Goal: Task Accomplishment & Management: Use online tool/utility

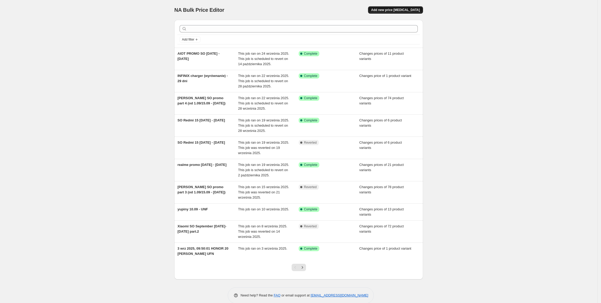
click at [385, 12] on span "Add new price change job" at bounding box center [395, 10] width 49 height 4
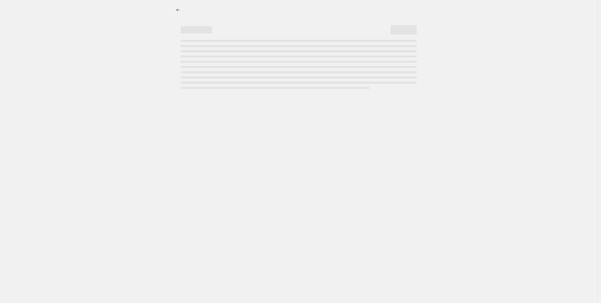
select select "percentage"
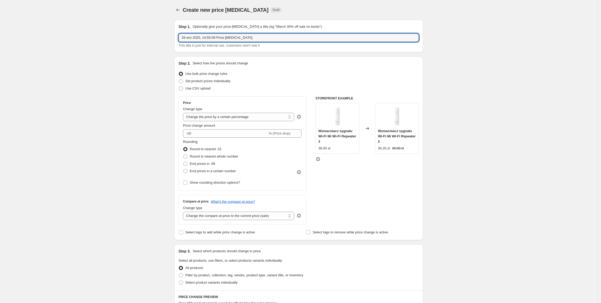
drag, startPoint x: 186, startPoint y: 36, endPoint x: 145, endPoint y: 37, distance: 41.4
click at [145, 37] on div "Create new price change job. This page is ready Create new price change job Dra…" at bounding box center [298, 261] width 597 height 523
type input "Jesienne promocje 26.09 - 31.10.2025"
click at [214, 81] on span "Set product prices individually" at bounding box center [207, 81] width 45 height 4
click at [179, 79] on input "Set product prices individually" at bounding box center [179, 79] width 0 height 0
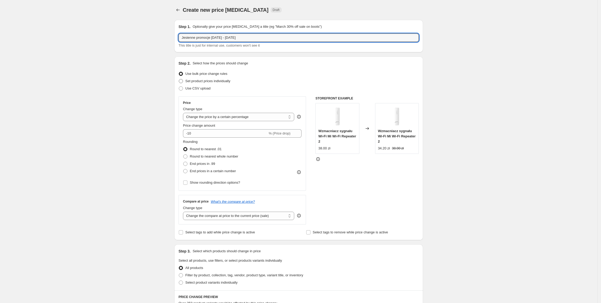
radio input "true"
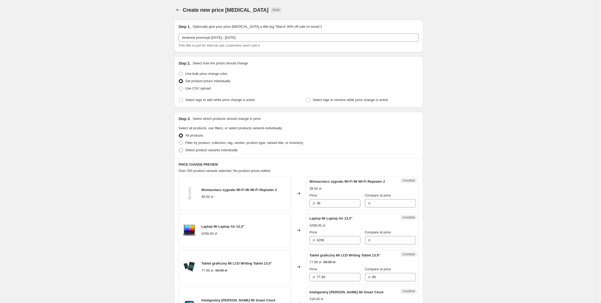
click at [198, 151] on span "Select product variants individually" at bounding box center [211, 150] width 52 height 4
click at [179, 148] on input "Select product variants individually" at bounding box center [179, 148] width 0 height 0
radio input "true"
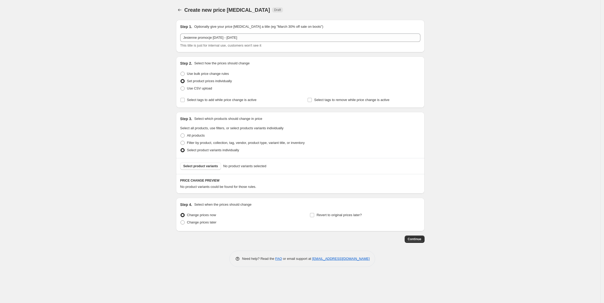
click at [199, 166] on span "Select product variants" at bounding box center [200, 166] width 35 height 4
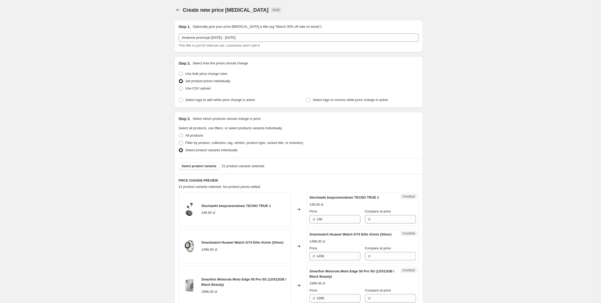
scroll to position [119, 0]
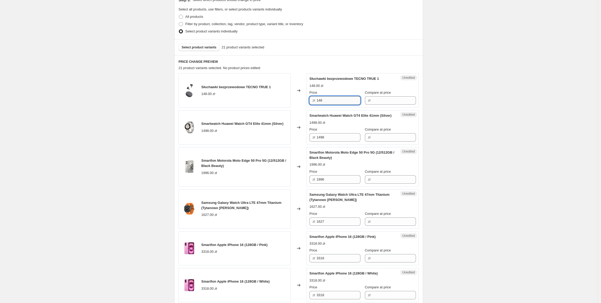
drag, startPoint x: 351, startPoint y: 105, endPoint x: 322, endPoint y: 103, distance: 29.4
click at [322, 103] on input "148" at bounding box center [338, 100] width 44 height 8
click at [342, 102] on input "148" at bounding box center [338, 100] width 44 height 8
drag, startPoint x: 345, startPoint y: 102, endPoint x: 295, endPoint y: 102, distance: 49.2
click at [295, 102] on div "Słuchawki bezprzewodowe TECNO TRUE 1 148.00 zł Changed to Unedited Słuchawki be…" at bounding box center [298, 90] width 240 height 34
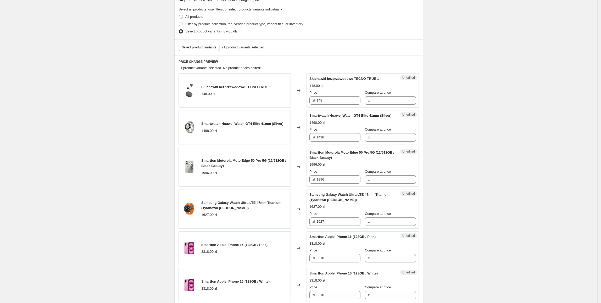
click at [400, 93] on div "Compare at price" at bounding box center [390, 92] width 51 height 5
click at [400, 97] on input "Compare at price" at bounding box center [394, 100] width 44 height 8
paste input "148"
type input "148"
drag, startPoint x: 334, startPoint y: 98, endPoint x: 310, endPoint y: 102, distance: 24.2
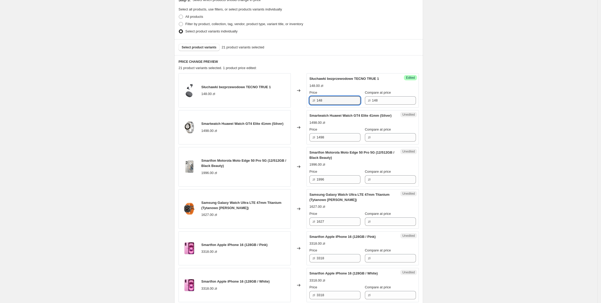
click at [310, 102] on div "Success Edited Słuchawki bezprzewodowe TECNO TRUE 1 148.00 zł Price zł 148 Comp…" at bounding box center [362, 90] width 112 height 34
type input "119"
click at [408, 141] on input "Compare at price" at bounding box center [394, 137] width 44 height 8
click at [346, 142] on input "1498" at bounding box center [338, 137] width 44 height 8
drag, startPoint x: 314, startPoint y: 144, endPoint x: 299, endPoint y: 144, distance: 14.7
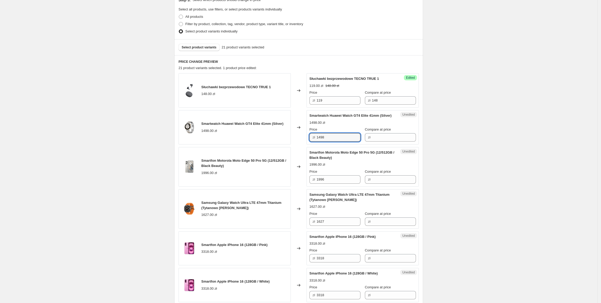
click at [299, 144] on div "Smartwatch Huawei Watch GT4 Elite 41mm (Silver) 1498.00 zł Changed to Unedited …" at bounding box center [298, 127] width 240 height 34
click at [386, 142] on input "Compare at price" at bounding box center [394, 137] width 44 height 8
paste input "1498"
type input "1498"
drag, startPoint x: 341, startPoint y: 143, endPoint x: 313, endPoint y: 143, distance: 28.0
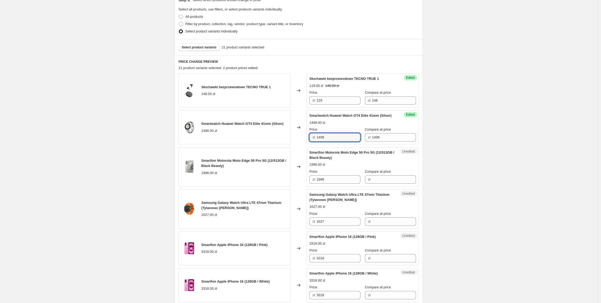
click at [313, 142] on div "zł 1498" at bounding box center [334, 137] width 51 height 8
type input "899"
drag, startPoint x: 355, startPoint y: 181, endPoint x: 303, endPoint y: 183, distance: 52.4
click at [303, 183] on div "Smartfon Motorola Moto Edge 50 Pro 5G (12/512GB / Black Beauty) 1996.00 zł Chan…" at bounding box center [298, 167] width 240 height 40
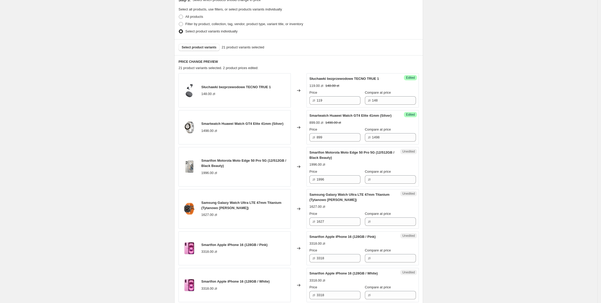
click at [396, 187] on div "Unedited Smartfon Motorola Moto Edge 50 Pro 5G (12/512GB / Black Beauty) 1996.0…" at bounding box center [362, 167] width 112 height 40
click at [395, 184] on input "Compare at price" at bounding box center [394, 179] width 44 height 8
paste input "1996"
type input "1996"
drag, startPoint x: 353, startPoint y: 184, endPoint x: 313, endPoint y: 186, distance: 40.1
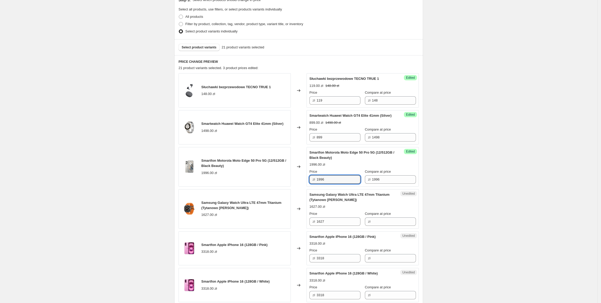
click at [313, 184] on div "zł 1996" at bounding box center [334, 179] width 51 height 8
click at [339, 184] on input "1996" at bounding box center [338, 179] width 44 height 8
drag, startPoint x: 340, startPoint y: 185, endPoint x: 313, endPoint y: 181, distance: 27.0
click at [313, 181] on div "zł 1996" at bounding box center [334, 179] width 51 height 8
type input "1889"
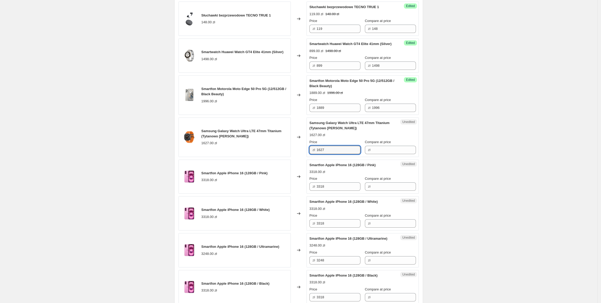
drag, startPoint x: 334, startPoint y: 154, endPoint x: 280, endPoint y: 158, distance: 54.6
click at [280, 157] on div "Samsung Galaxy Watch Ultra LTE 47mm Titanium (Tytanowo biały) 1627.00 zł Change…" at bounding box center [298, 137] width 240 height 40
click at [384, 154] on input "Compare at price" at bounding box center [394, 150] width 44 height 8
paste input "1627"
type input "1627"
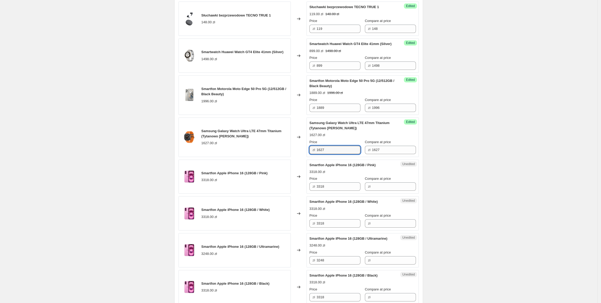
drag, startPoint x: 331, startPoint y: 154, endPoint x: 304, endPoint y: 158, distance: 27.5
click at [304, 157] on div "Samsung Galaxy Watch Ultra LTE 47mm Titanium (Tytanowo biały) 1627.00 zł Change…" at bounding box center [298, 137] width 240 height 40
type input "1479"
drag, startPoint x: 331, startPoint y: 193, endPoint x: 300, endPoint y: 193, distance: 31.7
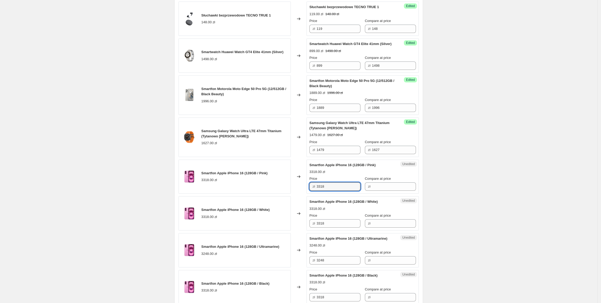
click at [300, 193] on div "Smartfon Apple iPhone 16 (128GB / Pink) 3318.00 zł Changed to Unedited Smartfon…" at bounding box center [298, 177] width 240 height 34
drag, startPoint x: 387, startPoint y: 190, endPoint x: 383, endPoint y: 190, distance: 4.7
click at [387, 190] on input "Compare at price" at bounding box center [394, 186] width 44 height 8
paste input "3318"
type input "3318"
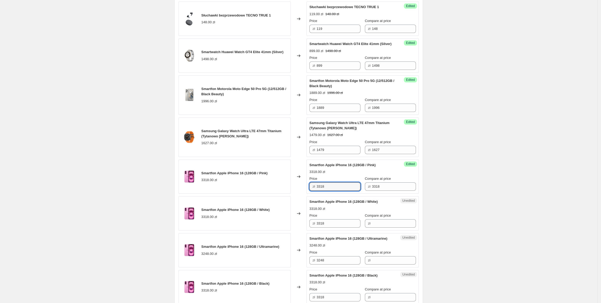
drag, startPoint x: 347, startPoint y: 192, endPoint x: 312, endPoint y: 195, distance: 35.2
click at [312, 191] on div "zł 3318" at bounding box center [334, 186] width 51 height 8
type input "3249"
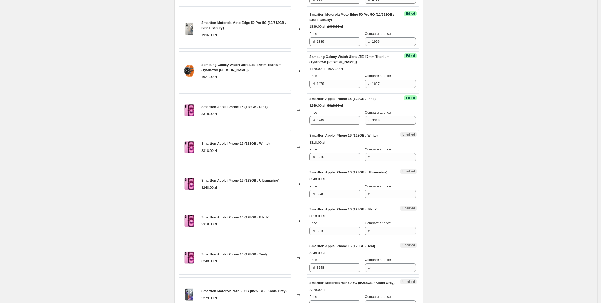
scroll to position [257, 0]
drag, startPoint x: 347, startPoint y: 125, endPoint x: 312, endPoint y: 125, distance: 34.8
click at [312, 124] on div "zł 3249" at bounding box center [334, 120] width 51 height 8
drag, startPoint x: 307, startPoint y: 161, endPoint x: 277, endPoint y: 170, distance: 31.0
click at [271, 164] on div "Smartfon Apple iPhone 16 (128GB / White) 3318.00 zł Changed to Unedited Smartfo…" at bounding box center [298, 147] width 240 height 34
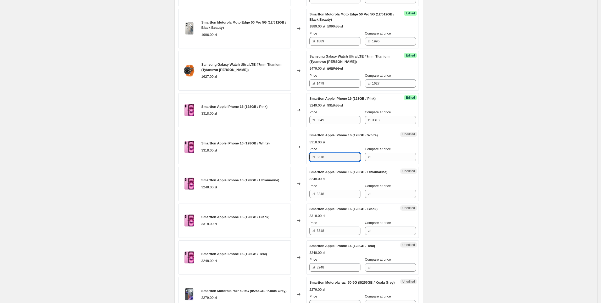
paste input "249"
type input "3249"
drag, startPoint x: 340, startPoint y: 207, endPoint x: 292, endPoint y: 220, distance: 49.3
paste input "9"
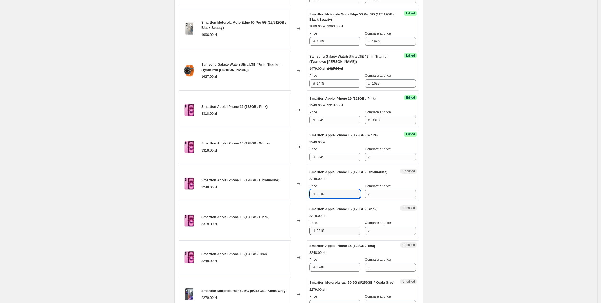
type input "3249"
drag, startPoint x: 327, startPoint y: 245, endPoint x: 289, endPoint y: 245, distance: 37.7
click at [289, 238] on div "Smartfon Apple iPhone 16 (128GB / Black) 3318.00 zł Changed to Unedited Smartfo…" at bounding box center [298, 221] width 240 height 34
paste input "249"
type input "3249"
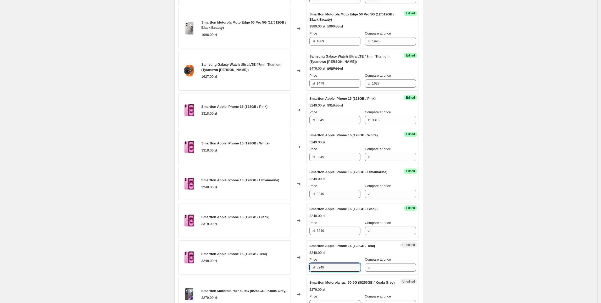
paste input "9"
drag, startPoint x: 342, startPoint y: 281, endPoint x: 293, endPoint y: 278, distance: 49.0
click at [293, 275] on div "Smartfon Apple iPhone 16 (128GB / Teal) 3248.00 zł Changed to Unedited Smartfon…" at bounding box center [298, 257] width 240 height 34
type input "3249"
click at [281, 217] on div "Smartfon Apple iPhone 16 (128GB / Black) 3318.00 zł" at bounding box center [234, 221] width 112 height 34
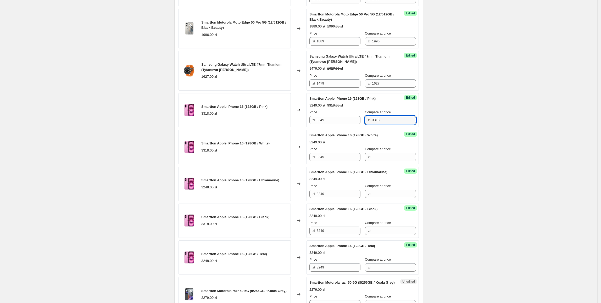
drag, startPoint x: 397, startPoint y: 125, endPoint x: 379, endPoint y: 155, distance: 35.9
click at [340, 127] on div "Success Edited Smartfon Apple iPhone 16 (128GB / Pink) 3249.00 zł 3318.00 zł Pr…" at bounding box center [362, 110] width 112 height 34
click at [383, 161] on input "Compare at price" at bounding box center [394, 157] width 44 height 8
paste input "3318"
type input "3318"
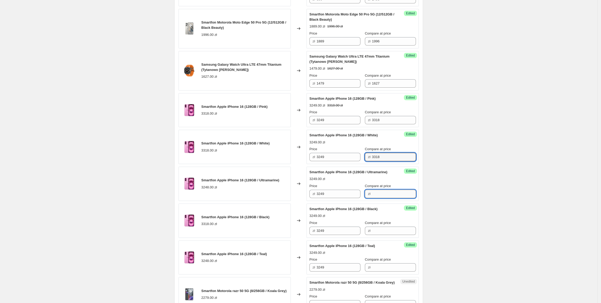
click at [381, 198] on input "Compare at price" at bounding box center [394, 194] width 44 height 8
paste input "3318"
type input "3318"
click at [396, 235] on input "Compare at price" at bounding box center [394, 231] width 44 height 8
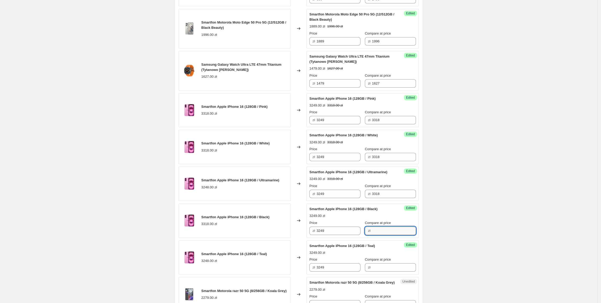
paste input "3318"
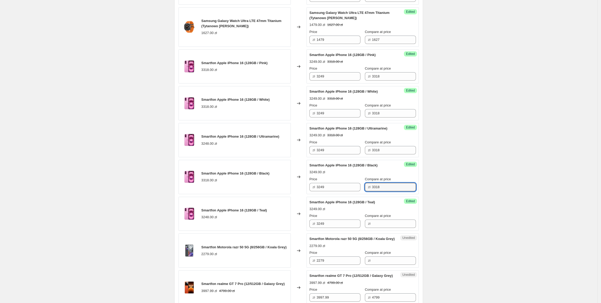
scroll to position [301, 0]
type input "3318"
click at [396, 228] on input "Compare at price" at bounding box center [394, 223] width 44 height 8
paste input "3318"
type input "3318"
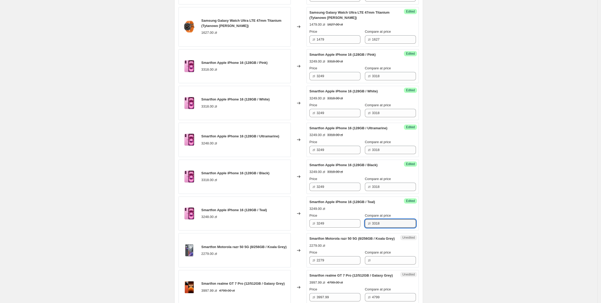
click at [469, 175] on div "Create new price change job. This page is ready Create new price change job Dra…" at bounding box center [298, 234] width 597 height 1070
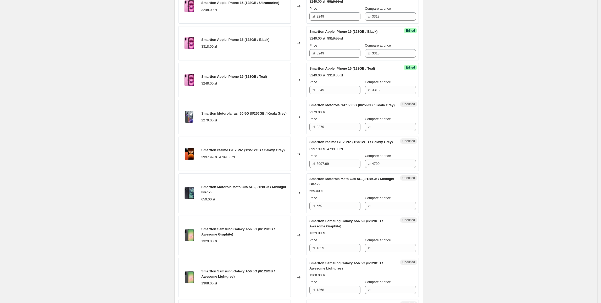
scroll to position [436, 0]
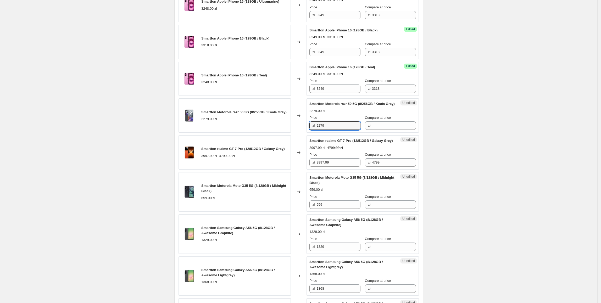
drag, startPoint x: 349, startPoint y: 141, endPoint x: 273, endPoint y: 142, distance: 75.9
click at [273, 133] on div "Smartfon Motorola razr 50 5G (8/256GB / Koala Grey) 2279.00 zł Changed to Unedi…" at bounding box center [298, 115] width 240 height 34
click at [383, 130] on input "Compare at price" at bounding box center [394, 125] width 44 height 8
paste input "2279"
type input "2279"
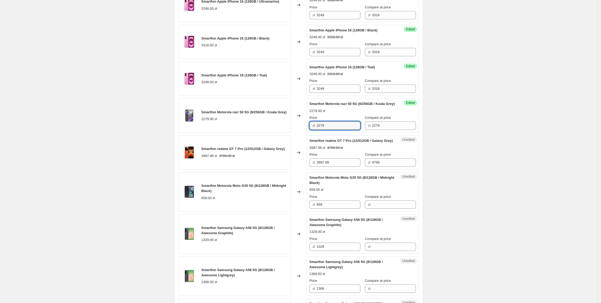
drag, startPoint x: 342, startPoint y: 144, endPoint x: 314, endPoint y: 149, distance: 28.7
click at [311, 130] on div "zł 2279" at bounding box center [334, 125] width 51 height 8
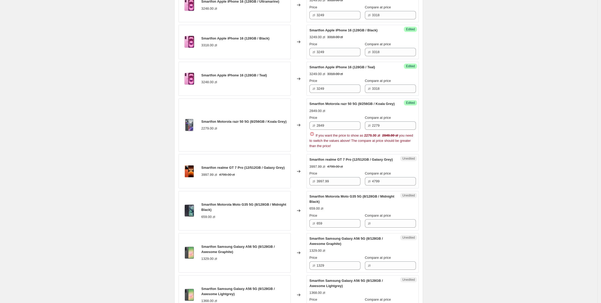
click at [519, 156] on div "Create new price change job. This page is ready Create new price change job Dra…" at bounding box center [298, 108] width 597 height 1089
drag, startPoint x: 344, startPoint y: 143, endPoint x: 302, endPoint y: 143, distance: 42.4
click at [302, 143] on div "Smartfon Motorola razr 50 5G (8/256GB / Koala Grey) 2279.00 zł Changed to Succe…" at bounding box center [298, 124] width 240 height 53
type input "2049"
click at [452, 120] on div "Create new price change job. This page is ready Create new price change job Dra…" at bounding box center [298, 108] width 597 height 1089
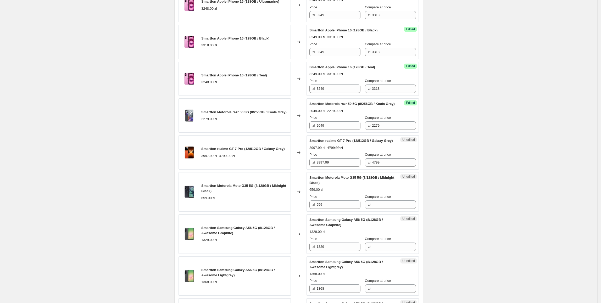
scroll to position [462, 0]
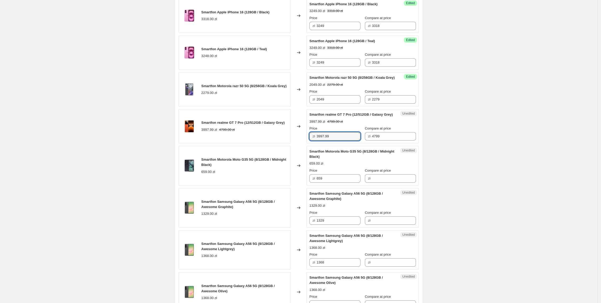
drag, startPoint x: 339, startPoint y: 159, endPoint x: 311, endPoint y: 160, distance: 28.3
click at [311, 141] on div "zł 3997.99" at bounding box center [334, 136] width 51 height 8
click at [387, 141] on input "4799" at bounding box center [394, 136] width 44 height 8
drag, startPoint x: 391, startPoint y: 158, endPoint x: 367, endPoint y: 161, distance: 24.4
click at [367, 141] on div "zł 4799" at bounding box center [390, 136] width 51 height 8
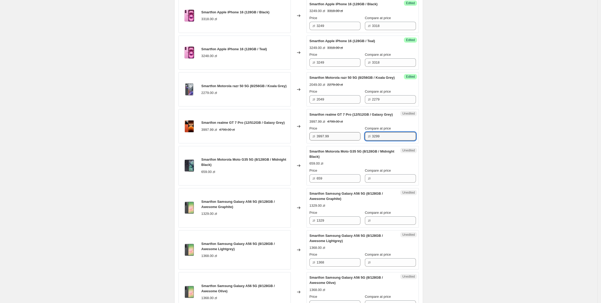
type input "3299"
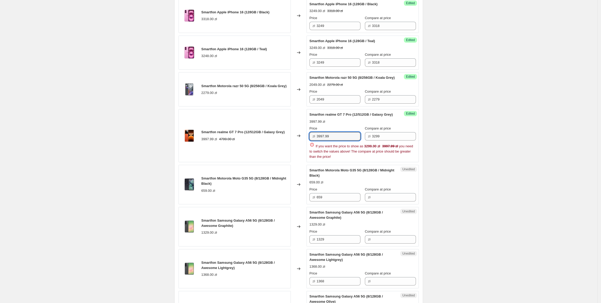
drag, startPoint x: 347, startPoint y: 159, endPoint x: 319, endPoint y: 159, distance: 27.5
click at [319, 159] on div "Price zł 3997.99 Compare at price zł 3299 If you want the price to show as 3299…" at bounding box center [362, 142] width 106 height 33
click at [345, 141] on input "3997.99" at bounding box center [338, 136] width 44 height 8
drag, startPoint x: 345, startPoint y: 155, endPoint x: 323, endPoint y: 155, distance: 22.2
click at [323, 141] on input "3997.99" at bounding box center [338, 136] width 44 height 8
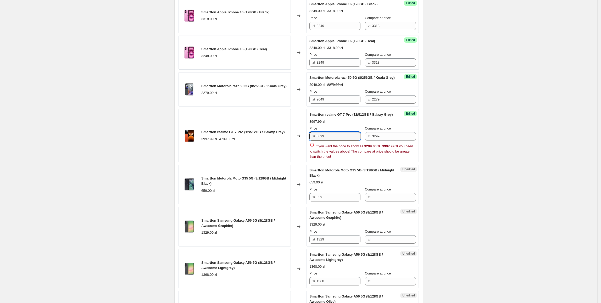
type input "3099"
click at [449, 153] on div "Create new price change job. This page is ready Create new price change job Dra…" at bounding box center [298, 82] width 597 height 1089
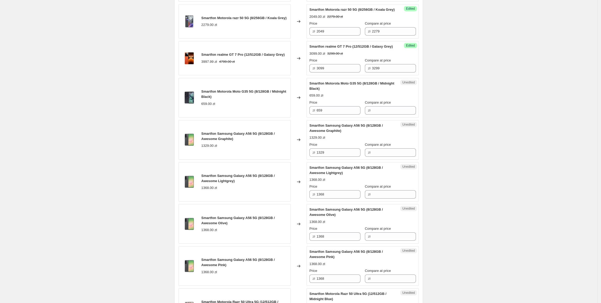
scroll to position [530, 0]
drag, startPoint x: 339, startPoint y: 135, endPoint x: 410, endPoint y: 136, distance: 71.2
click at [292, 117] on div "Smartfon Motorola Moto G35 5G (8/128GB / Midnight Black) 659.00 zł Changed to U…" at bounding box center [298, 98] width 240 height 40
click at [389, 114] on input "Compare at price" at bounding box center [394, 110] width 44 height 8
paste input "659"
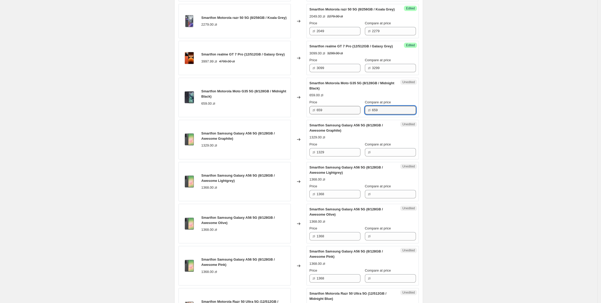
type input "659"
drag, startPoint x: 338, startPoint y: 131, endPoint x: 310, endPoint y: 132, distance: 27.3
click at [309, 117] on div "Success Edited Smartfon Motorola Moto G35 5G (8/128GB / Midnight Black) 659.00 …" at bounding box center [362, 98] width 112 height 40
type input "609"
click at [464, 153] on div "Create new price change job. This page is ready Create new price change job Dra…" at bounding box center [298, 5] width 597 height 1070
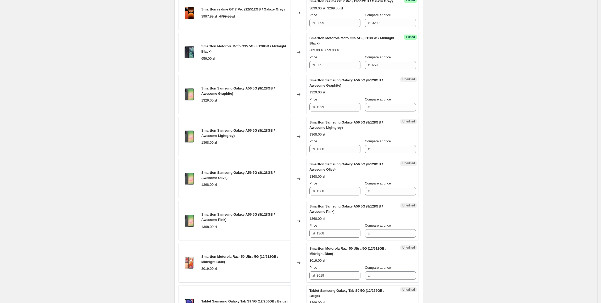
scroll to position [585, 0]
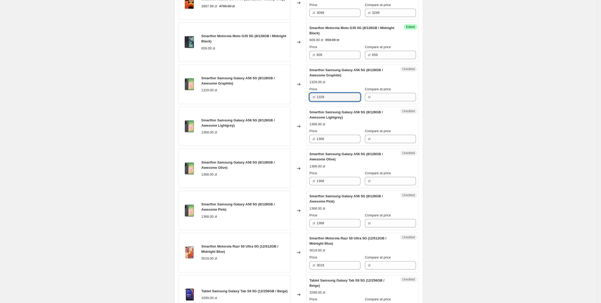
drag, startPoint x: 344, startPoint y: 122, endPoint x: 300, endPoint y: 122, distance: 43.2
click at [300, 104] on div "Smartfon Samsung Galaxy A56 5G (8/128GB / Awesome Graphite) 1329.00 zł Changed …" at bounding box center [298, 85] width 240 height 40
click at [378, 101] on input "Compare at price" at bounding box center [394, 97] width 44 height 8
paste input "1329"
type input "1329"
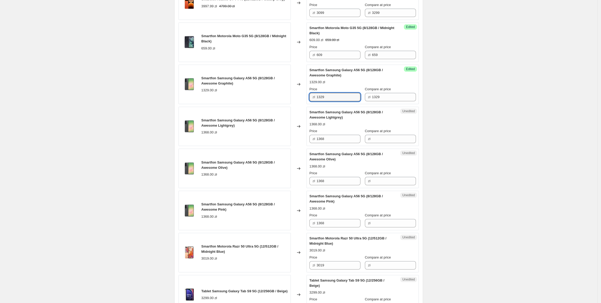
drag, startPoint x: 344, startPoint y: 121, endPoint x: 311, endPoint y: 125, distance: 33.8
click at [311, 104] on div "Success Edited Smartfon Samsung Galaxy A56 5G (8/128GB / Awesome Graphite) 1329…" at bounding box center [362, 85] width 112 height 40
type input "1279"
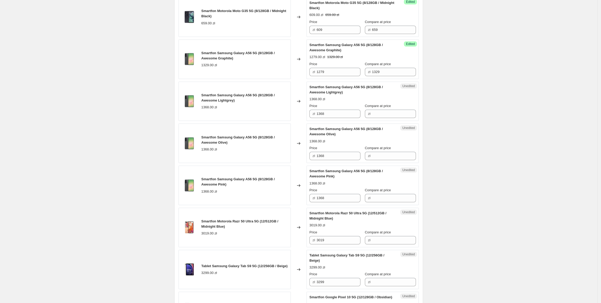
scroll to position [612, 0]
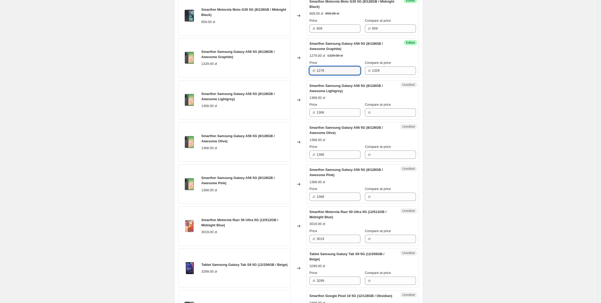
drag, startPoint x: 345, startPoint y: 93, endPoint x: 298, endPoint y: 94, distance: 47.1
click at [298, 78] on div "Smartfon Samsung Galaxy A56 5G (8/128GB / Awesome Graphite) 1329.00 zł Changed …" at bounding box center [298, 58] width 240 height 40
click at [341, 117] on input "1368" at bounding box center [338, 112] width 44 height 8
drag, startPoint x: 342, startPoint y: 136, endPoint x: 304, endPoint y: 137, distance: 38.2
click at [304, 120] on div "Smartfon Samsung Galaxy A56 5G (8/128GB / Awesome Lightgrey) 1368.00 zł Changed…" at bounding box center [298, 100] width 240 height 40
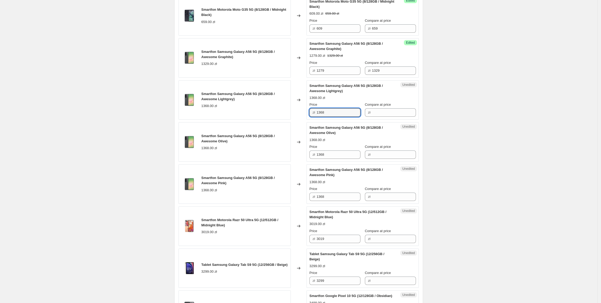
drag, startPoint x: 266, startPoint y: 129, endPoint x: 319, endPoint y: 131, distance: 52.6
click at [267, 109] on div "1368.00 zł" at bounding box center [244, 105] width 87 height 5
drag, startPoint x: 346, startPoint y: 94, endPoint x: 301, endPoint y: 108, distance: 47.8
click at [274, 78] on div "Smartfon Samsung Galaxy A56 5G (8/128GB / Awesome Graphite) 1329.00 zł Changed …" at bounding box center [298, 58] width 240 height 40
paste input "279"
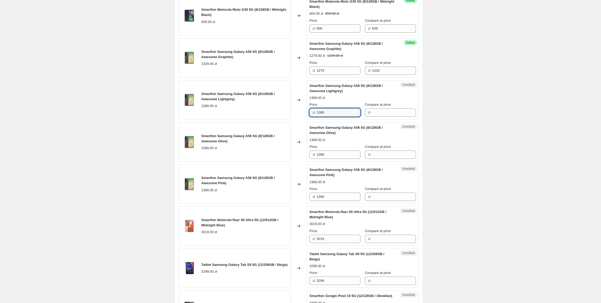
drag, startPoint x: 347, startPoint y: 136, endPoint x: 277, endPoint y: 140, distance: 70.2
click at [277, 120] on div "Smartfon Samsung Galaxy A56 5G (8/128GB / Awesome Lightgrey) 1368.00 zł Changed…" at bounding box center [298, 100] width 240 height 40
type input "1279"
drag, startPoint x: 335, startPoint y: 179, endPoint x: 272, endPoint y: 182, distance: 63.2
click at [272, 162] on div "Smartfon Samsung Galaxy A56 5G (8/128GB / Awesome Olive) 1368.00 zł Changed to …" at bounding box center [298, 142] width 240 height 40
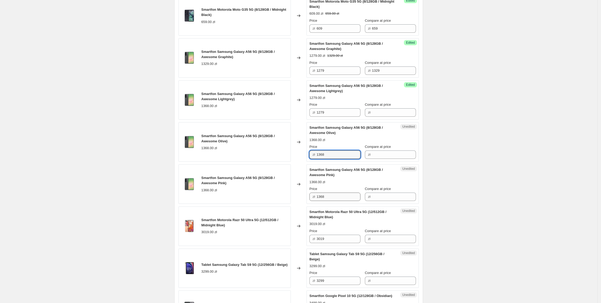
paste input "279"
type input "1279"
paste input "279"
drag, startPoint x: 330, startPoint y: 217, endPoint x: 284, endPoint y: 217, distance: 46.1
click at [285, 204] on div "Smartfon Samsung Galaxy A56 5G (8/128GB / Awesome Pink) 1368.00 zł Changed to U…" at bounding box center [298, 184] width 240 height 40
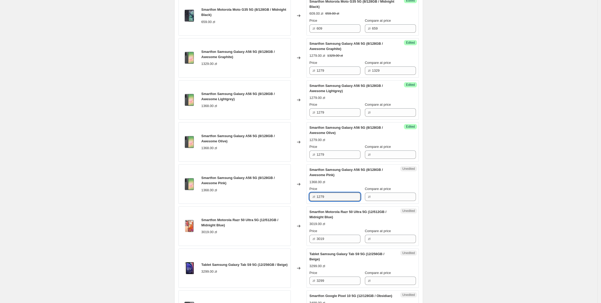
type input "1279"
click at [284, 193] on div "1368.00 zł" at bounding box center [244, 190] width 87 height 5
drag, startPoint x: 395, startPoint y: 96, endPoint x: 353, endPoint y: 99, distance: 42.5
click at [349, 75] on div "Price zł 1279 Compare at price zł 1329" at bounding box center [362, 67] width 106 height 15
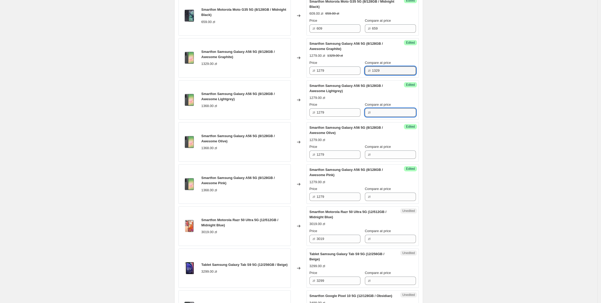
click at [383, 117] on input "Compare at price" at bounding box center [394, 112] width 44 height 8
paste input "1329"
type input "1329"
click at [379, 159] on input "Compare at price" at bounding box center [394, 154] width 44 height 8
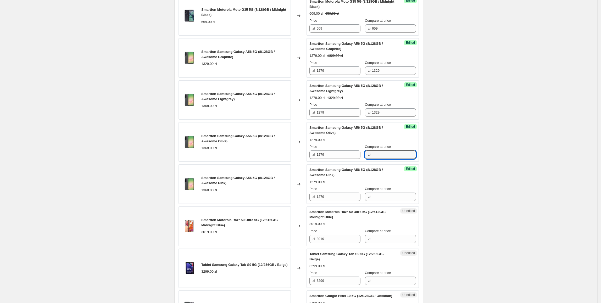
paste input "1329"
type input "1329"
click at [381, 201] on input "Compare at price" at bounding box center [394, 197] width 44 height 8
paste input "1329"
type input "1329"
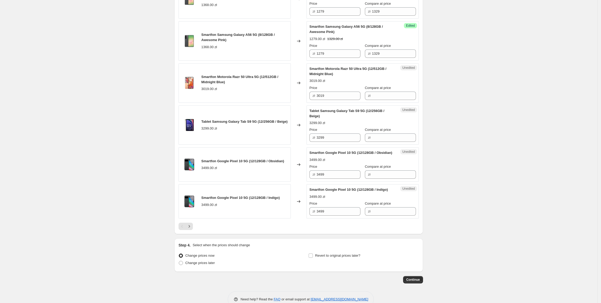
scroll to position [755, 0]
click at [339, 100] on div "Price zł 3019" at bounding box center [334, 92] width 51 height 15
drag, startPoint x: 341, startPoint y: 116, endPoint x: 331, endPoint y: 123, distance: 12.8
click at [289, 103] on div "Smartfon Motorola Razr 50 Ultra 5G (12/512GB / Midnight Blue) 3019.00 zł Change…" at bounding box center [298, 83] width 240 height 40
click at [386, 100] on input "Compare at price" at bounding box center [394, 95] width 44 height 8
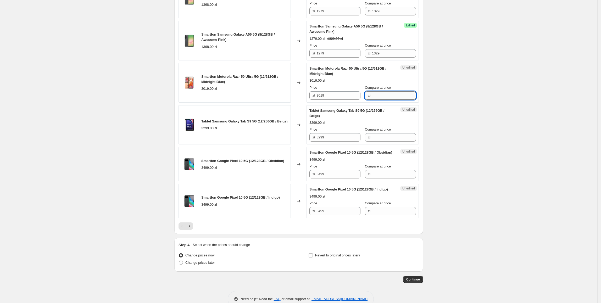
paste input "3019"
type input "3019"
drag, startPoint x: 349, startPoint y: 119, endPoint x: 294, endPoint y: 118, distance: 54.4
click at [294, 103] on div "Smartfon Motorola Razr 50 Ultra 5G (12/512GB / Midnight Blue) 3019.00 zł Change…" at bounding box center [298, 83] width 240 height 40
type input "2849"
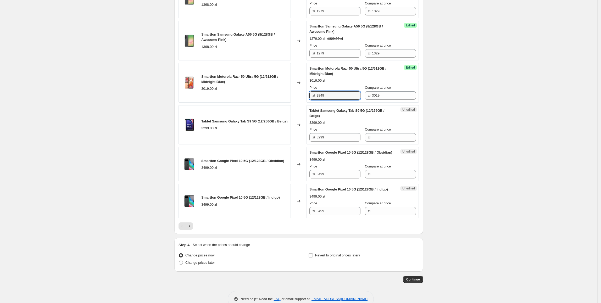
drag, startPoint x: 339, startPoint y: 121, endPoint x: 301, endPoint y: 121, distance: 38.5
click at [301, 103] on div "Smartfon Motorola Razr 50 Ultra 5G (12/512GB / Midnight Blue) 3019.00 zł Change…" at bounding box center [298, 83] width 240 height 40
click at [273, 136] on div "Tablet Samsung Galaxy Tab S9 5G (12/256GB / Beige) 3299.00 zł" at bounding box center [234, 125] width 112 height 40
drag, startPoint x: 338, startPoint y: 164, endPoint x: 277, endPoint y: 160, distance: 61.6
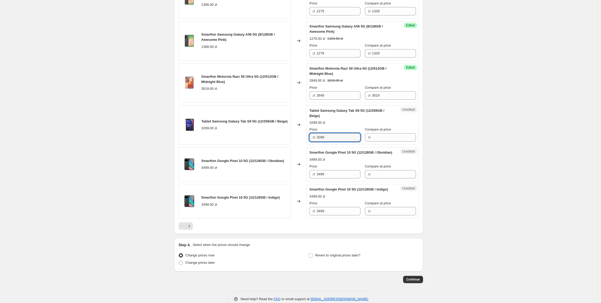
click at [277, 145] on div "Tablet Samsung Galaxy Tab S9 5G (12/256GB / Beige) 3299.00 zł Changed to Unedit…" at bounding box center [298, 125] width 240 height 40
click at [384, 145] on div "Unedited Tablet Samsung Galaxy Tab S9 5G (12/256GB / Beige) 3299.00 zł Price zł…" at bounding box center [362, 125] width 112 height 40
click at [382, 142] on input "Compare at price" at bounding box center [394, 137] width 44 height 8
paste input "3299"
type input "3299"
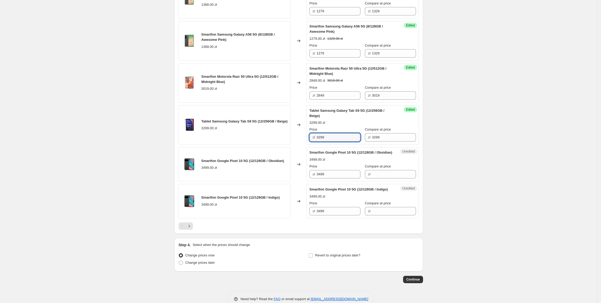
drag, startPoint x: 344, startPoint y: 161, endPoint x: 290, endPoint y: 161, distance: 53.9
click at [290, 145] on div "Tablet Samsung Galaxy Tab S9 5G (12/256GB / Beige) 3299.00 zł Changed to Succes…" at bounding box center [298, 125] width 240 height 40
type input "2999"
click at [284, 180] on div "Smartfon Google Pixel 10 5G (12/128GB / Obsidian) 3499.00 zł" at bounding box center [234, 164] width 112 height 34
drag, startPoint x: 346, startPoint y: 201, endPoint x: 282, endPoint y: 201, distance: 64.4
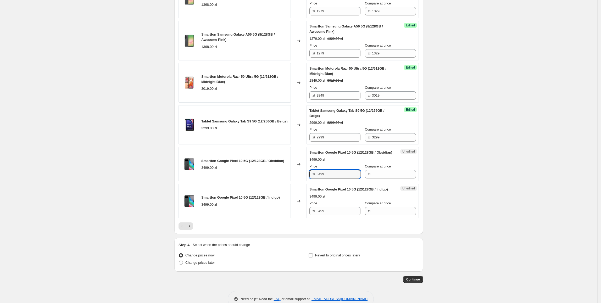
click at [280, 181] on div "Smartfon Google Pixel 10 5G (12/128GB / Obsidian) 3499.00 zł Changed to Unedite…" at bounding box center [298, 164] width 240 height 34
click at [408, 178] on input "Compare at price" at bounding box center [394, 174] width 44 height 8
paste input "3499"
type input "3499"
drag, startPoint x: 340, startPoint y: 202, endPoint x: 297, endPoint y: 202, distance: 42.9
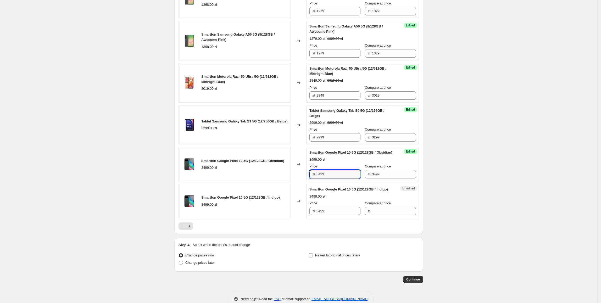
click at [297, 181] on div "Smartfon Google Pixel 10 5G (12/128GB / Obsidian) 3499.00 zł Changed to Success…" at bounding box center [298, 164] width 240 height 34
type input "3329"
drag, startPoint x: 404, startPoint y: 228, endPoint x: 436, endPoint y: 228, distance: 31.7
click at [415, 218] on div "Unedited Smartfon Google Pixel 10 5G (12/128GB / Indigo) 3499.00 zł Price zł 34…" at bounding box center [362, 201] width 112 height 34
drag, startPoint x: 341, startPoint y: 201, endPoint x: 290, endPoint y: 201, distance: 50.8
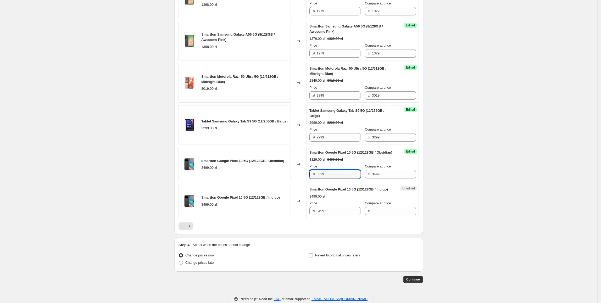
click at [290, 181] on div "Smartfon Google Pixel 10 5G (12/128GB / Obsidian) 3499.00 zł Changed to Success…" at bounding box center [298, 164] width 240 height 34
drag, startPoint x: 345, startPoint y: 247, endPoint x: 288, endPoint y: 247, distance: 56.3
click at [288, 218] on div "Smartfon Google Pixel 10 5G (12/128GB / Indigo) 3499.00 zł Changed to Unedited …" at bounding box center [298, 201] width 240 height 34
click at [296, 218] on div "Changed to" at bounding box center [299, 201] width 16 height 34
drag, startPoint x: 349, startPoint y: 203, endPoint x: 309, endPoint y: 202, distance: 39.5
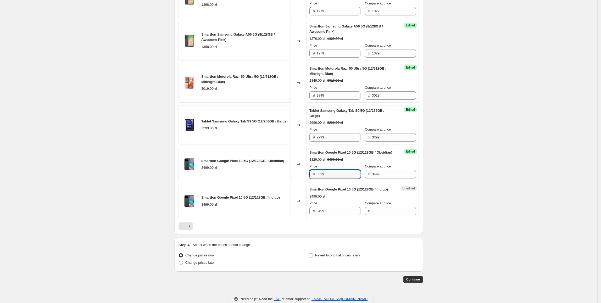
click at [309, 181] on div "Success Edited Smartfon Google Pixel 10 5G (12/128GB / Obsidian) 3329.00 zł 349…" at bounding box center [362, 164] width 112 height 34
paste input "32"
drag, startPoint x: 338, startPoint y: 243, endPoint x: 282, endPoint y: 243, distance: 55.7
click at [282, 218] on div "Smartfon Google Pixel 10 5G (12/128GB / Indigo) 3499.00 zł Changed to Unedited …" at bounding box center [298, 201] width 240 height 34
type input "3329"
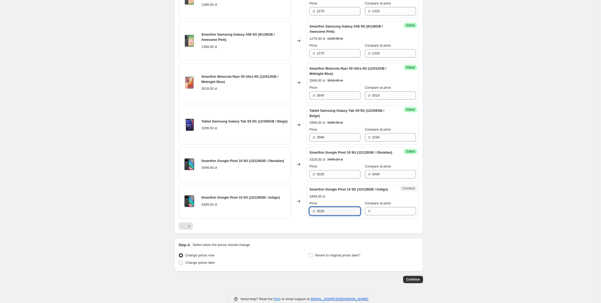
click at [282, 218] on div "Smartfon Google Pixel 10 5G (12/128GB / Indigo) 3499.00 zł" at bounding box center [234, 201] width 112 height 34
drag, startPoint x: 400, startPoint y: 201, endPoint x: 355, endPoint y: 209, distance: 45.7
click at [355, 181] on div "Success Edited Smartfon Google Pixel 10 5G (12/128GB / Obsidian) 3329.00 zł 349…" at bounding box center [362, 164] width 112 height 34
drag, startPoint x: 378, startPoint y: 248, endPoint x: 390, endPoint y: 248, distance: 12.3
click at [378, 215] on input "Compare at price" at bounding box center [394, 211] width 44 height 8
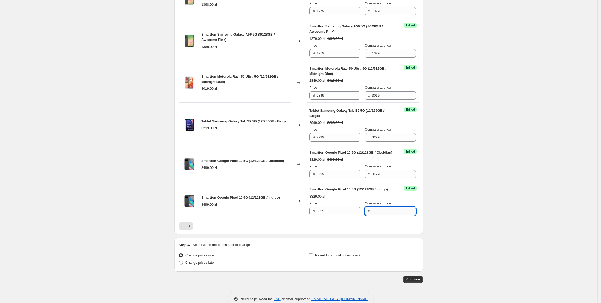
paste input "3499"
type input "3499"
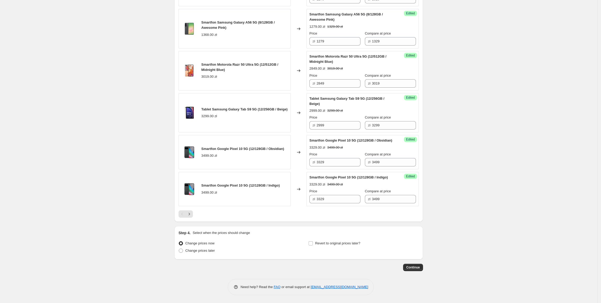
click at [357, 248] on div "Revert to original prices later?" at bounding box center [363, 248] width 110 height 16
click at [356, 247] on div "Revert to original prices later?" at bounding box center [363, 248] width 110 height 16
click at [355, 246] on label "Revert to original prices later?" at bounding box center [334, 243] width 52 height 7
click at [313, 245] on input "Revert to original prices later?" at bounding box center [310, 243] width 4 height 4
checkbox input "true"
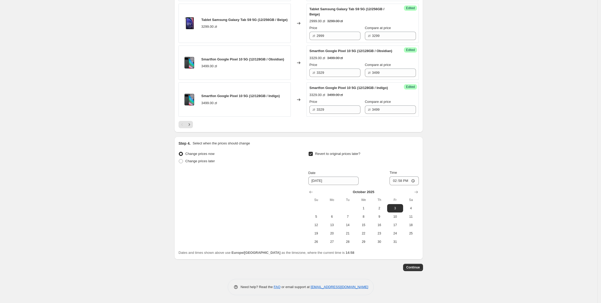
scroll to position [876, 0]
click at [394, 244] on span "31" at bounding box center [395, 242] width 12 height 4
type input "10/31/2025"
click at [402, 185] on input "14:58" at bounding box center [403, 180] width 29 height 9
type input "23:55"
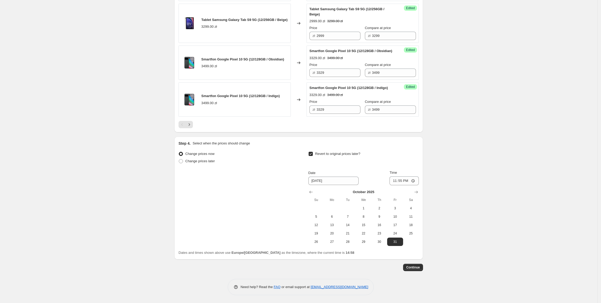
click at [417, 270] on span "Continue" at bounding box center [413, 267] width 14 height 4
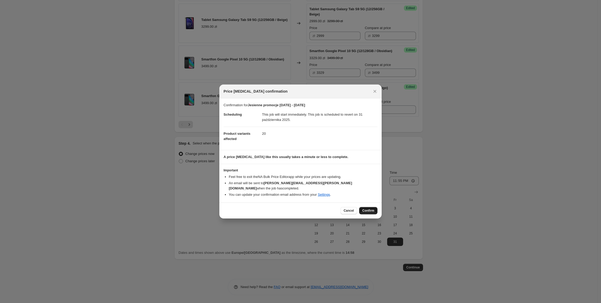
click at [363, 209] on span "Confirm" at bounding box center [368, 211] width 12 height 4
